Goal: Task Accomplishment & Management: Manage account settings

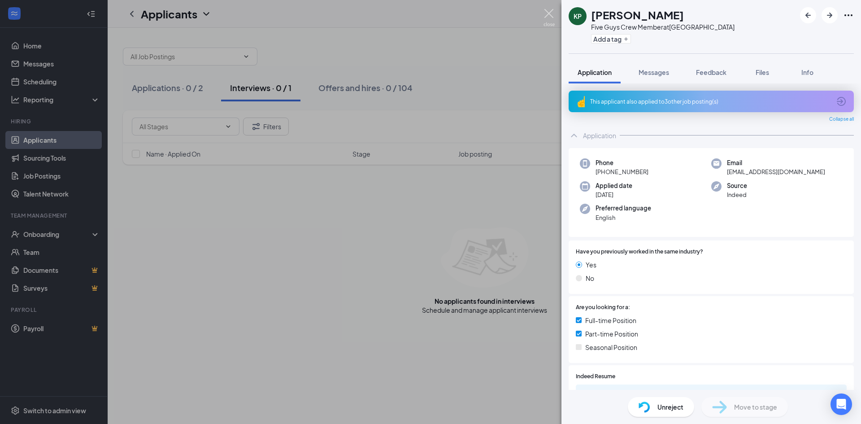
click at [545, 13] on img at bounding box center [548, 17] width 11 height 17
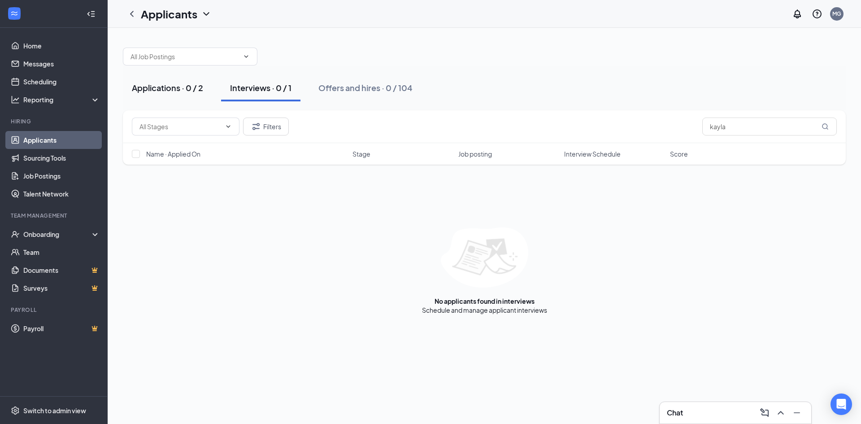
click at [201, 82] on button "Applications · 0 / 2" at bounding box center [167, 87] width 89 height 27
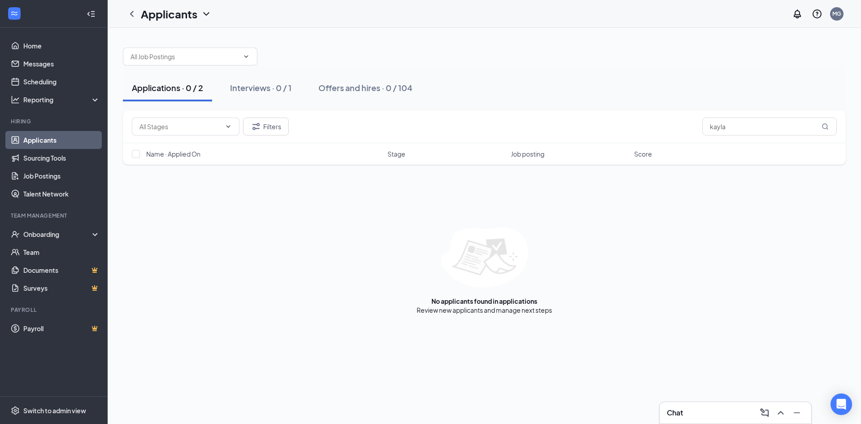
click at [92, 9] on icon "Collapse" at bounding box center [91, 13] width 9 height 9
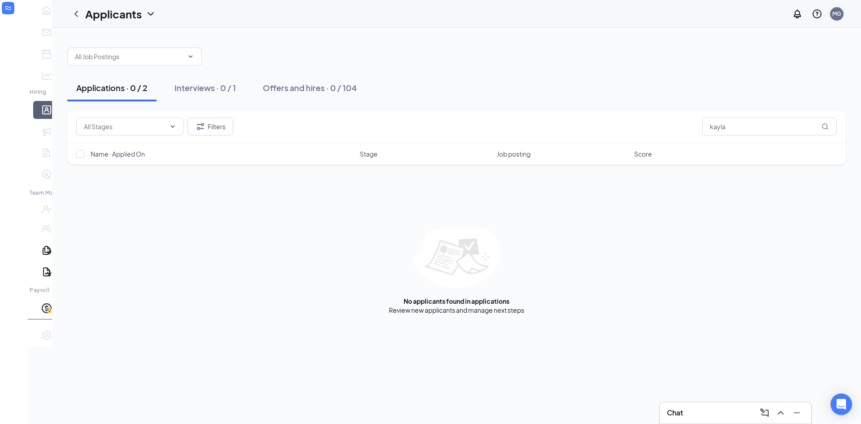
click at [837, 14] on div "MG" at bounding box center [836, 14] width 9 height 8
click at [759, 50] on link "My profile" at bounding box center [791, 45] width 96 height 9
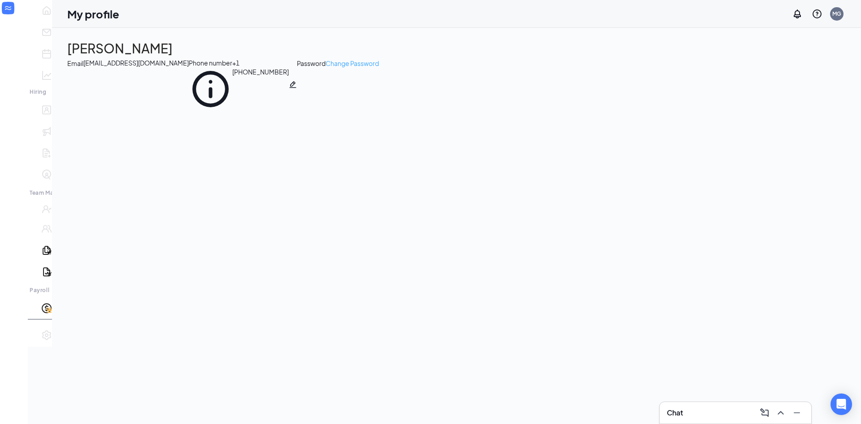
click at [325, 111] on link "Change Password" at bounding box center [351, 84] width 53 height 52
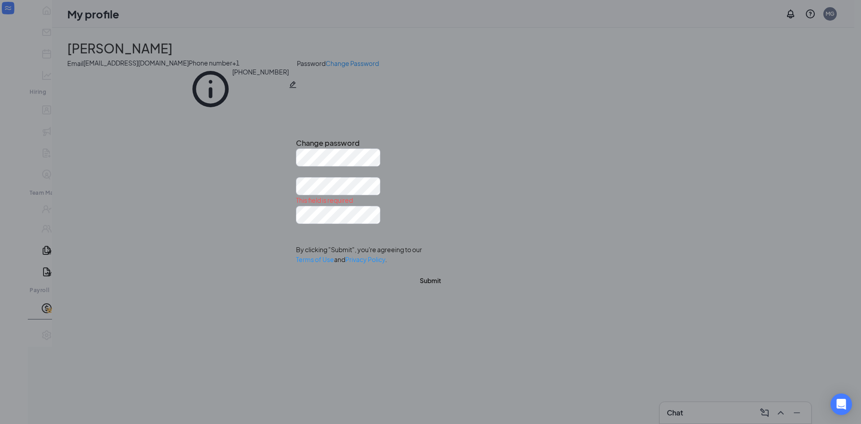
click at [296, 135] on icon "Cross" at bounding box center [296, 135] width 0 height 0
